Goal: Navigation & Orientation: Find specific page/section

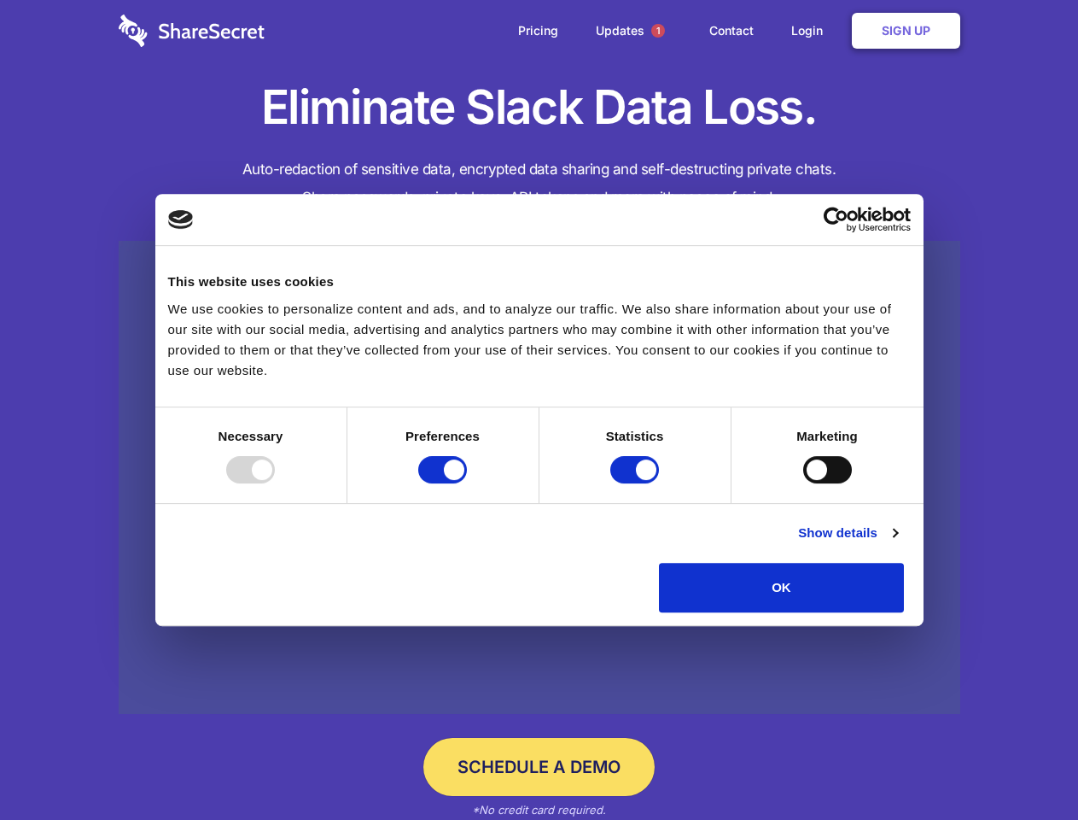
click at [275, 483] on div at bounding box center [250, 469] width 49 height 27
click at [467, 483] on input "Preferences" at bounding box center [442, 469] width 49 height 27
checkbox input "false"
click at [637, 483] on input "Statistics" at bounding box center [635, 469] width 49 height 27
checkbox input "false"
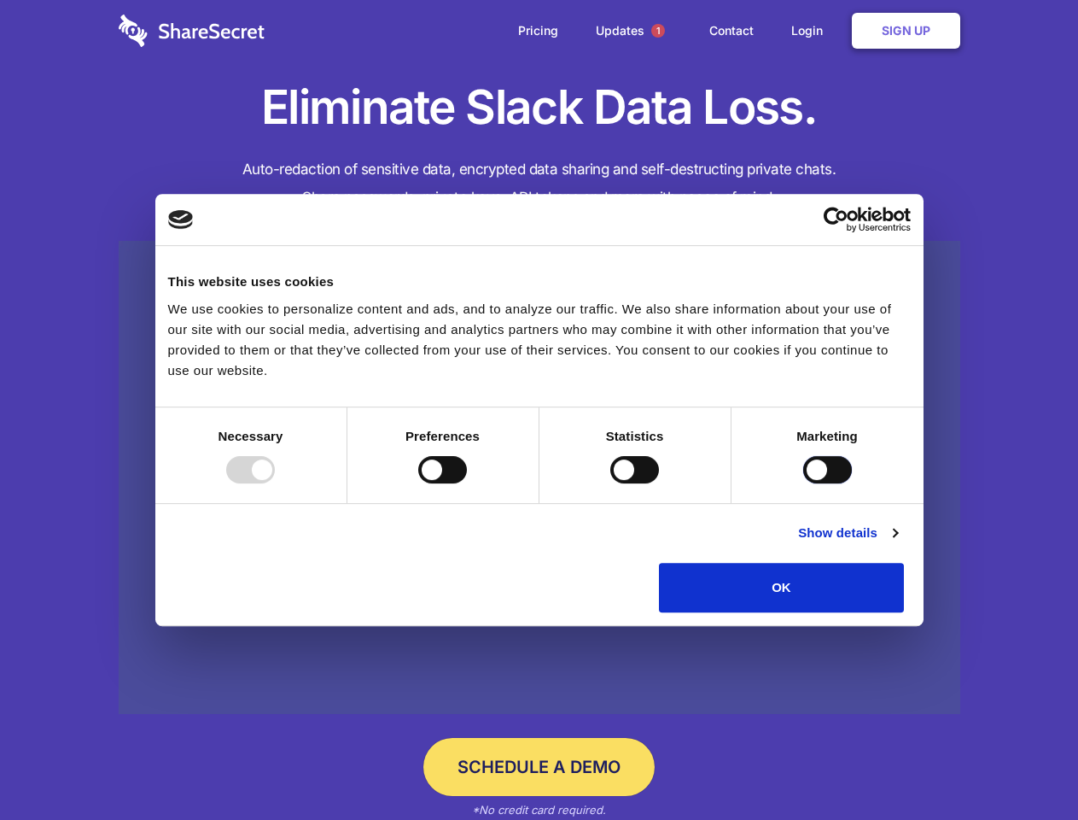
click at [803, 483] on input "Marketing" at bounding box center [827, 469] width 49 height 27
checkbox input "true"
click at [897, 543] on link "Show details" at bounding box center [847, 533] width 99 height 20
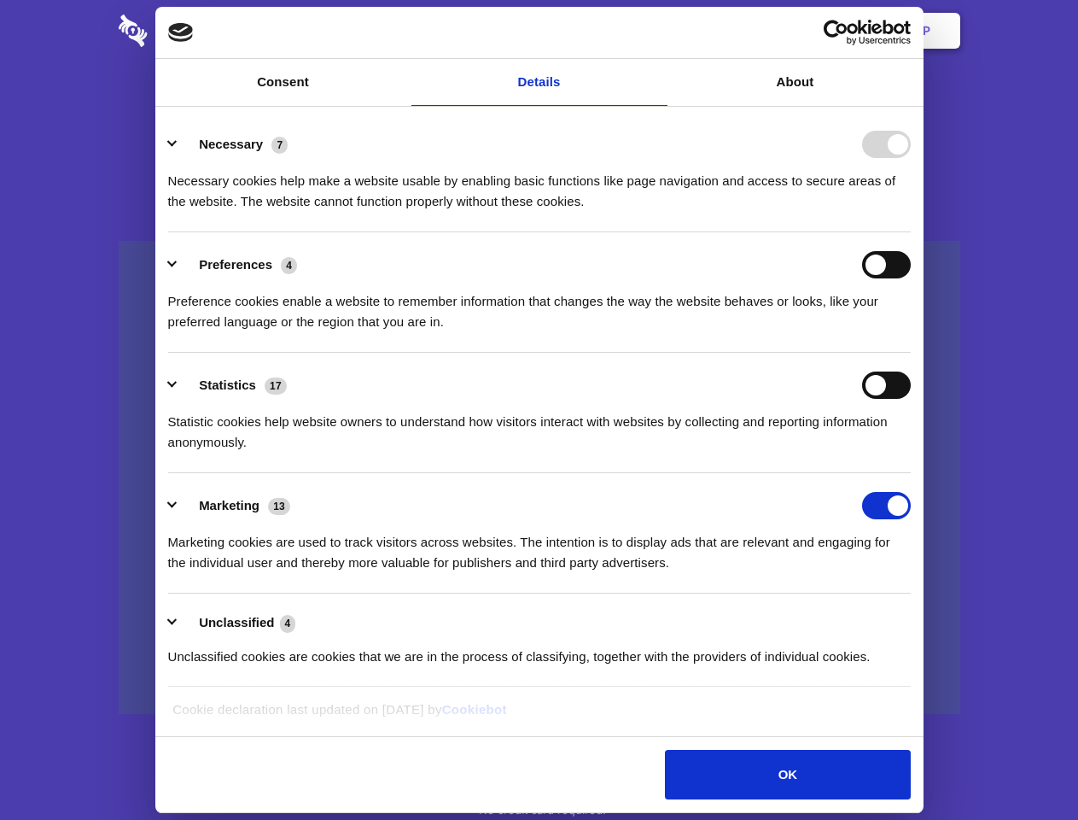
click at [911, 232] on li "Necessary 7 Necessary cookies help make a website usable by enabling basic func…" at bounding box center [539, 172] width 743 height 120
click at [657, 31] on span "1" at bounding box center [658, 31] width 14 height 14
